Goal: Navigation & Orientation: Find specific page/section

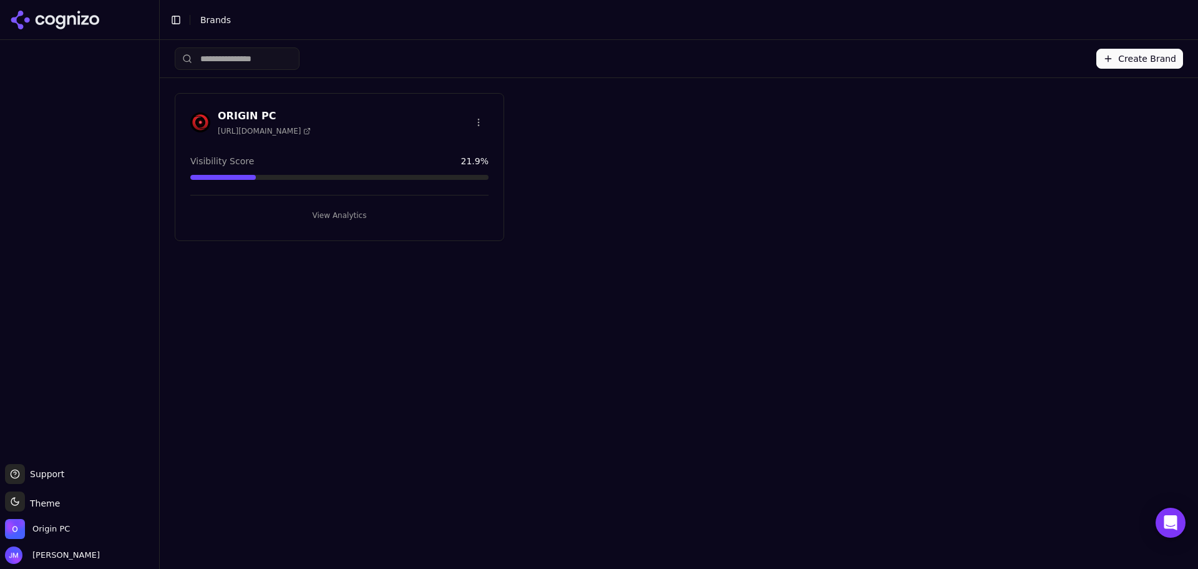
click at [251, 117] on h3 "ORIGIN PC" at bounding box center [264, 116] width 93 height 15
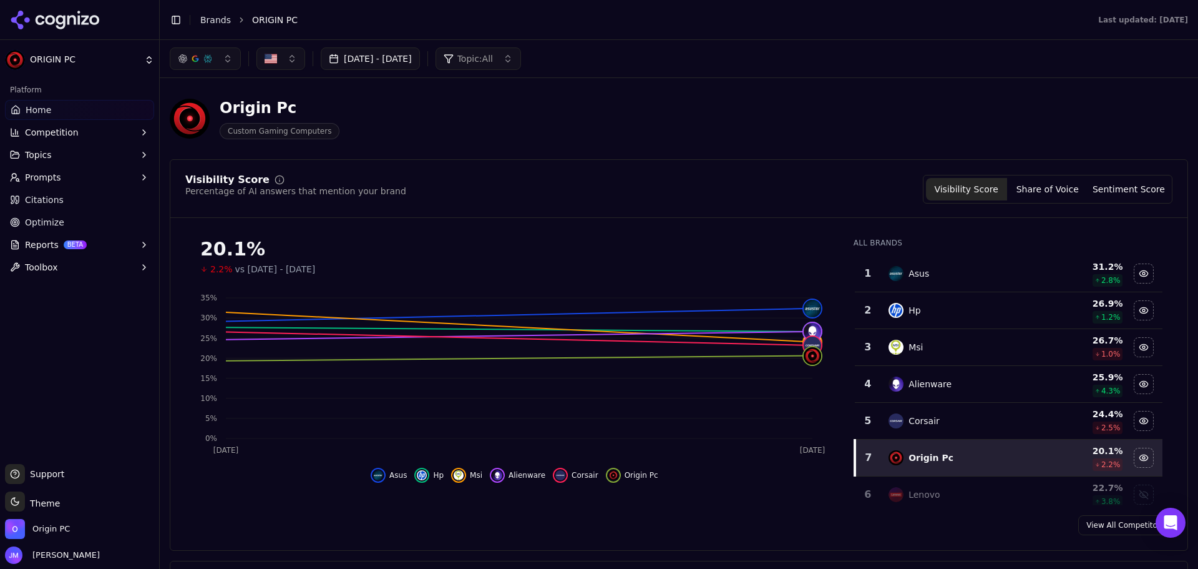
click at [272, 115] on div "Origin Pc" at bounding box center [280, 108] width 120 height 20
click at [277, 112] on div "Origin Pc" at bounding box center [280, 108] width 120 height 20
click at [87, 172] on button "Prompts" at bounding box center [79, 177] width 149 height 20
click at [52, 200] on span "Active" at bounding box center [80, 197] width 109 height 12
